Goal: Navigation & Orientation: Find specific page/section

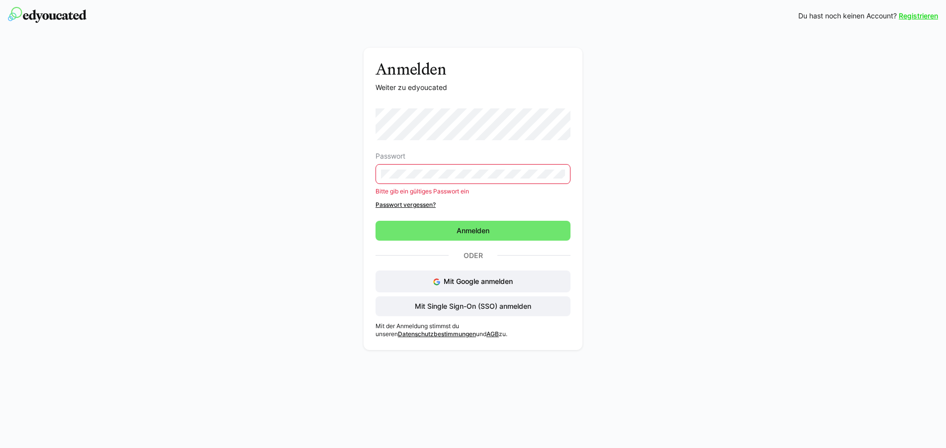
click at [420, 181] on eds-input at bounding box center [472, 174] width 195 height 20
drag, startPoint x: 492, startPoint y: 224, endPoint x: 509, endPoint y: 203, distance: 26.8
click at [498, 220] on form "Passwort Bitte gib ein gültiges Passwort ein Passwort vergessen? [GEOGRAPHIC_DA…" at bounding box center [472, 174] width 195 height 132
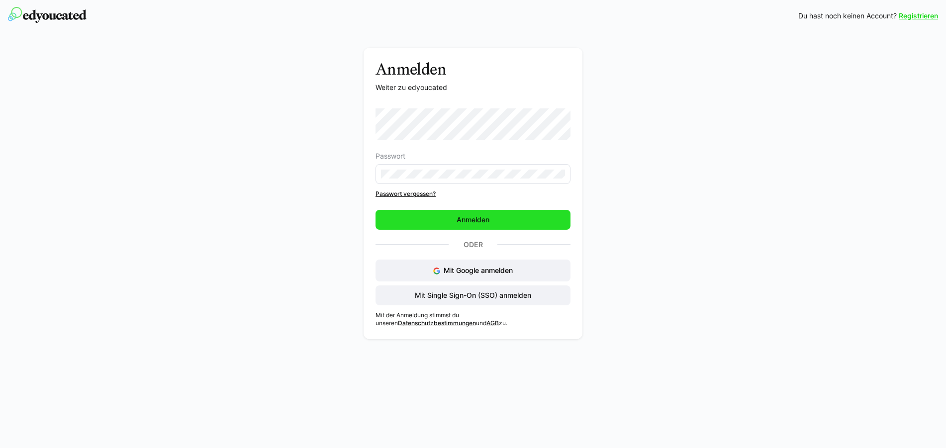
click at [498, 217] on span "Anmelden" at bounding box center [472, 220] width 195 height 20
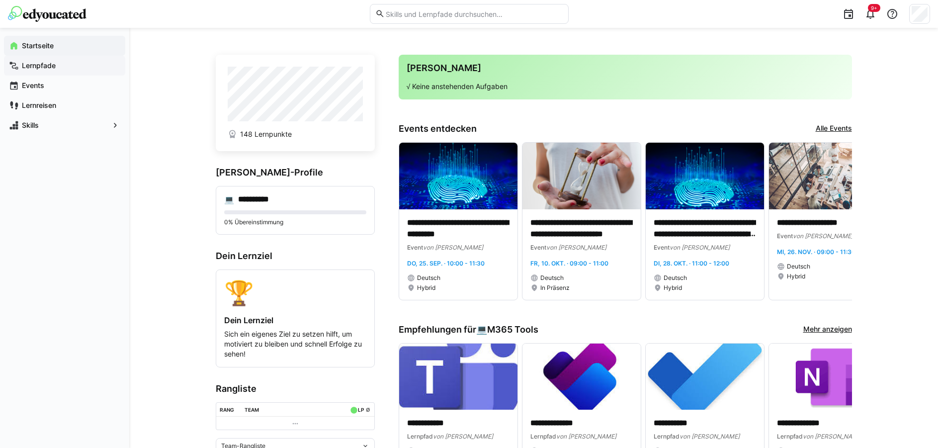
click at [0, 0] on app-navigation-label "Lernpfade" at bounding box center [0, 0] width 0 height 0
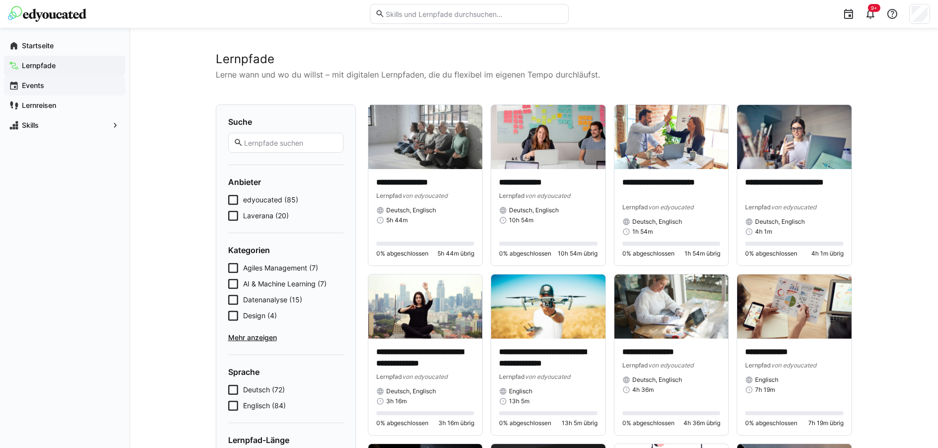
click at [0, 0] on app-navigation-label "Events" at bounding box center [0, 0] width 0 height 0
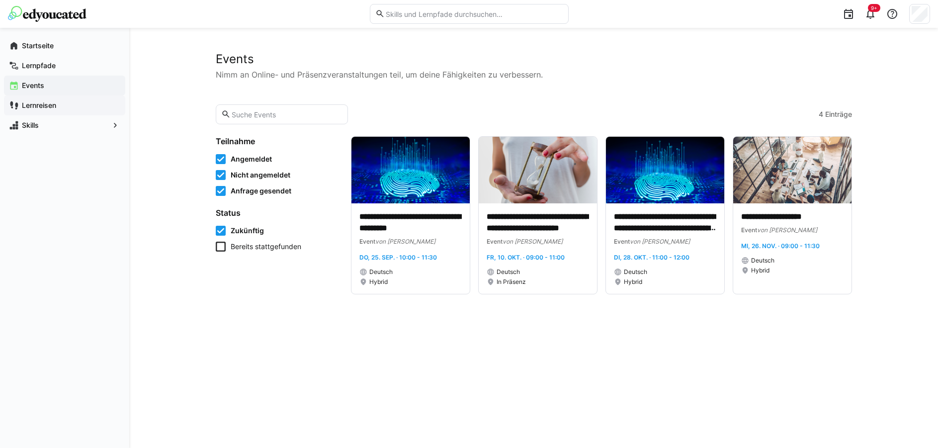
click at [0, 0] on app-navigation-label "Lernreisen" at bounding box center [0, 0] width 0 height 0
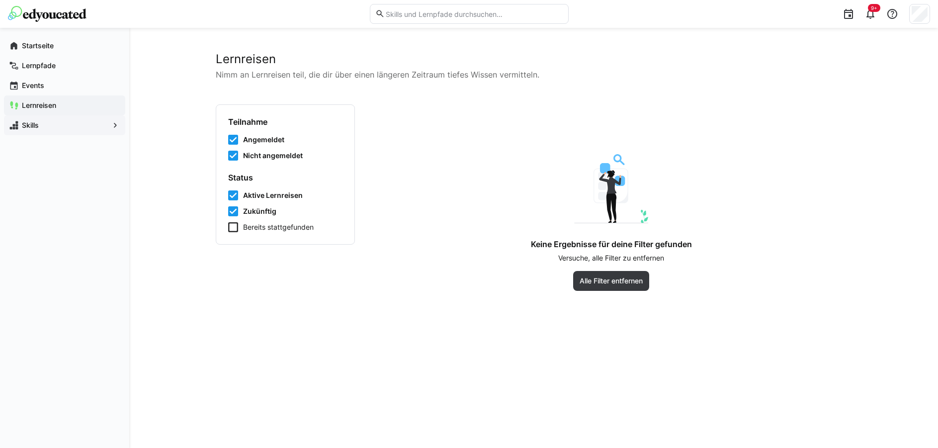
click at [43, 130] on span "Skills" at bounding box center [64, 125] width 89 height 10
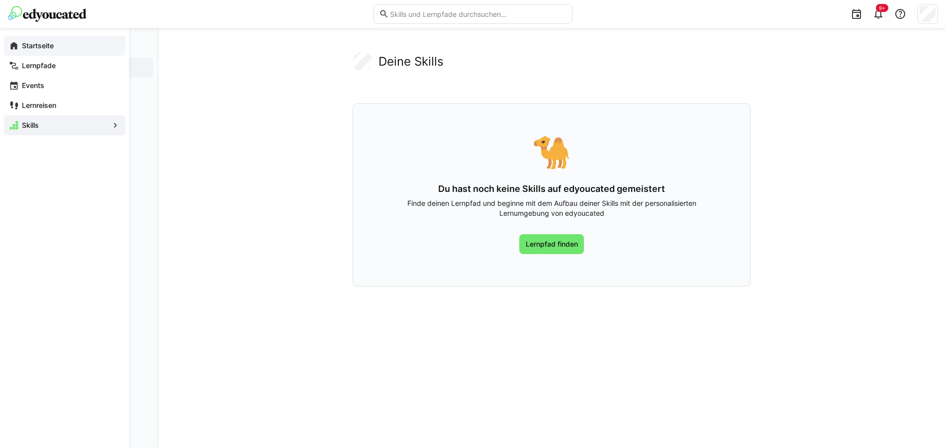
click at [0, 0] on app-navigation-label "Startseite" at bounding box center [0, 0] width 0 height 0
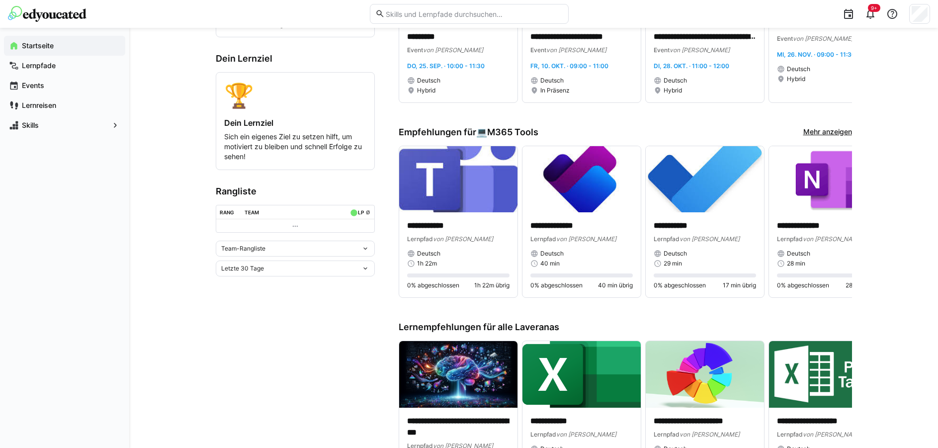
scroll to position [201, 0]
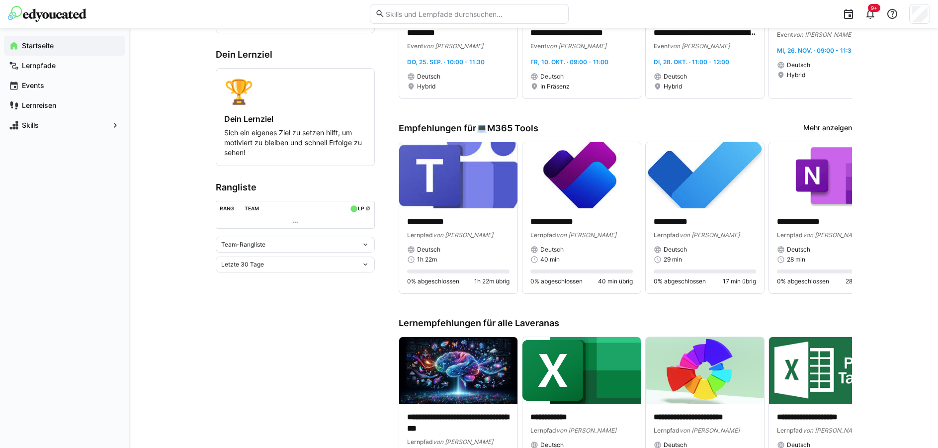
click at [298, 226] on eds-icon at bounding box center [295, 222] width 8 height 8
click at [296, 222] on eds-icon at bounding box center [295, 222] width 8 height 8
click at [295, 225] on eds-icon at bounding box center [295, 222] width 8 height 8
click at [362, 207] on div "LP" at bounding box center [357, 208] width 14 height 10
click at [260, 218] on table "Rang Team LP ø" at bounding box center [295, 215] width 159 height 28
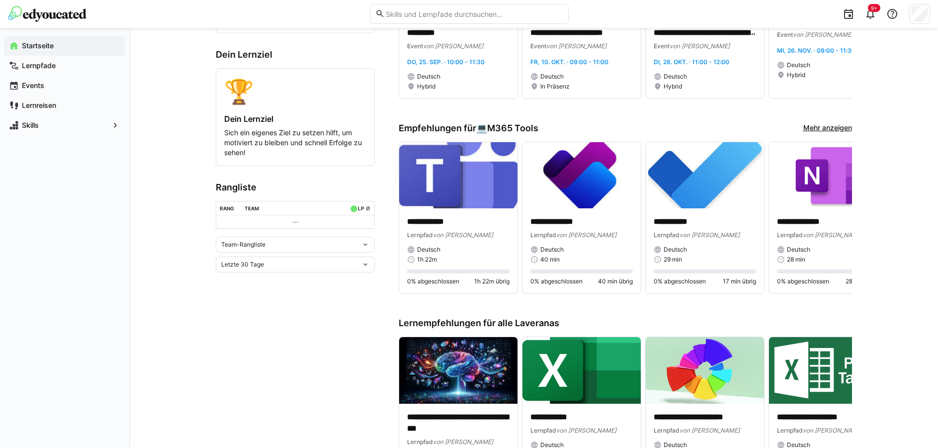
click at [368, 247] on eds-icon at bounding box center [365, 245] width 8 height 8
click at [255, 269] on div "Team-Rangliste" at bounding box center [295, 268] width 147 height 8
click at [361, 268] on eds-icon at bounding box center [365, 265] width 8 height 8
click at [344, 248] on div "Team-Rangliste" at bounding box center [291, 244] width 140 height 7
click at [254, 288] on span "Individuelle Rangliste" at bounding box center [295, 284] width 159 height 16
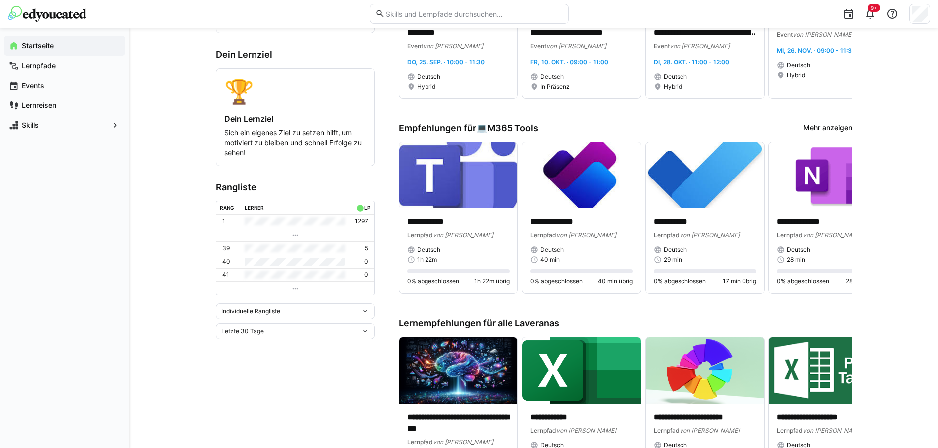
click at [297, 181] on app-home-left "**********" at bounding box center [295, 286] width 159 height 867
click at [175, 189] on div "**********" at bounding box center [533, 284] width 809 height 917
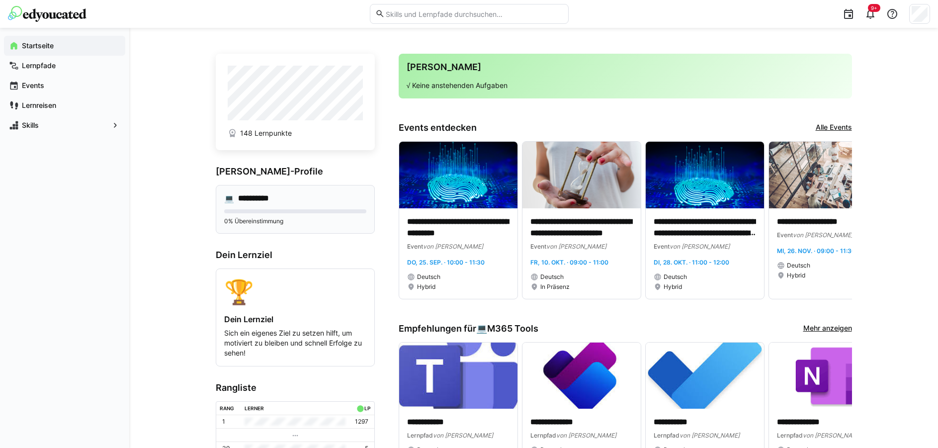
scroll to position [0, 0]
